Goal: Navigation & Orientation: Find specific page/section

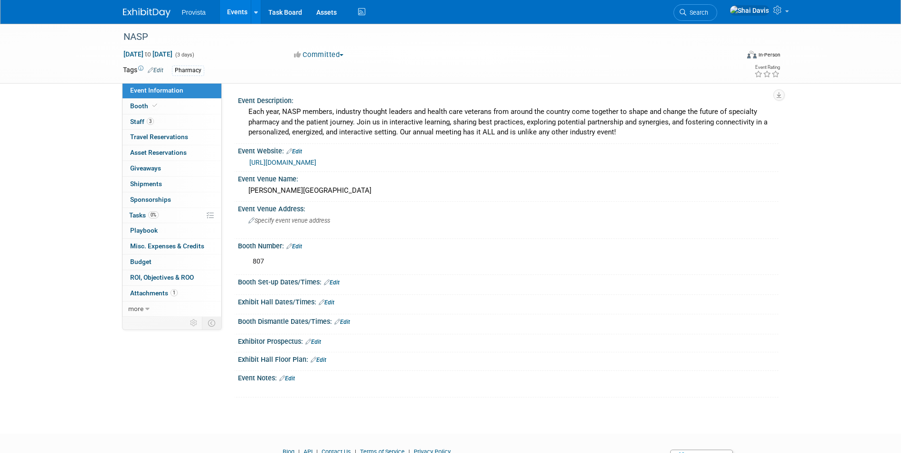
click at [238, 13] on link "Events" at bounding box center [237, 12] width 35 height 24
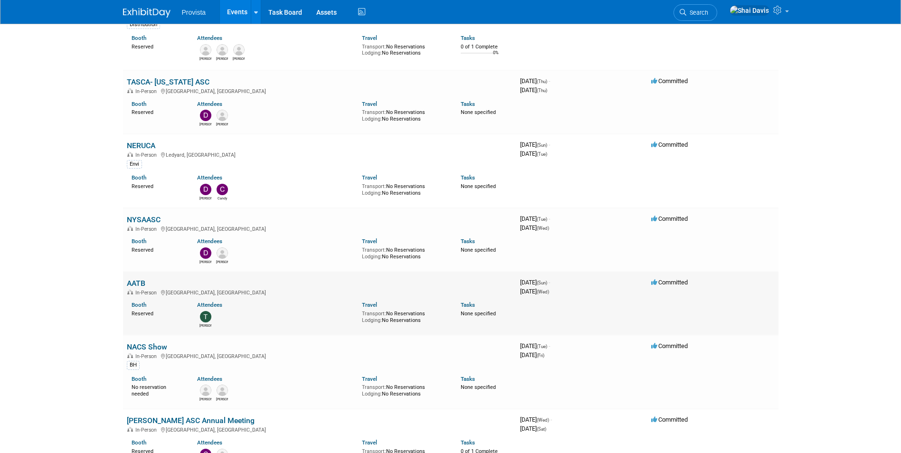
scroll to position [190, 0]
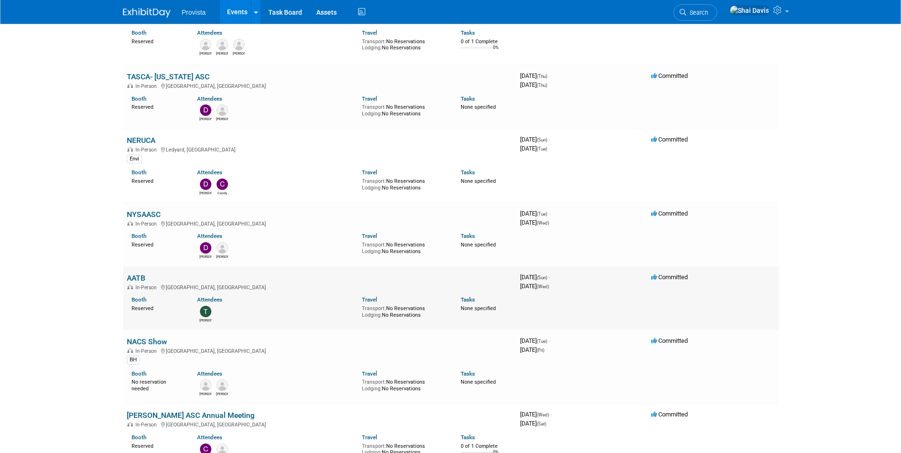
click at [136, 282] on link "AATB" at bounding box center [136, 278] width 19 height 9
